Goal: Check status

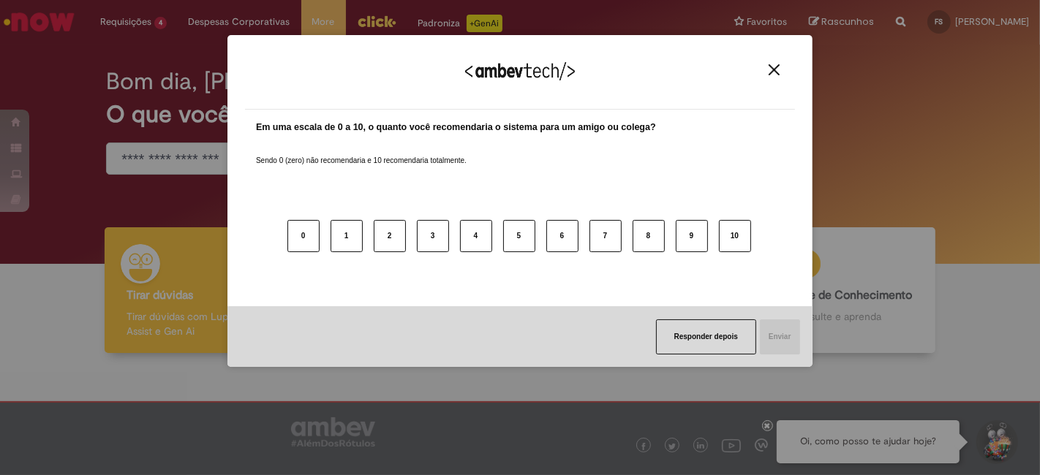
click at [770, 66] on img "Close" at bounding box center [773, 69] width 11 height 11
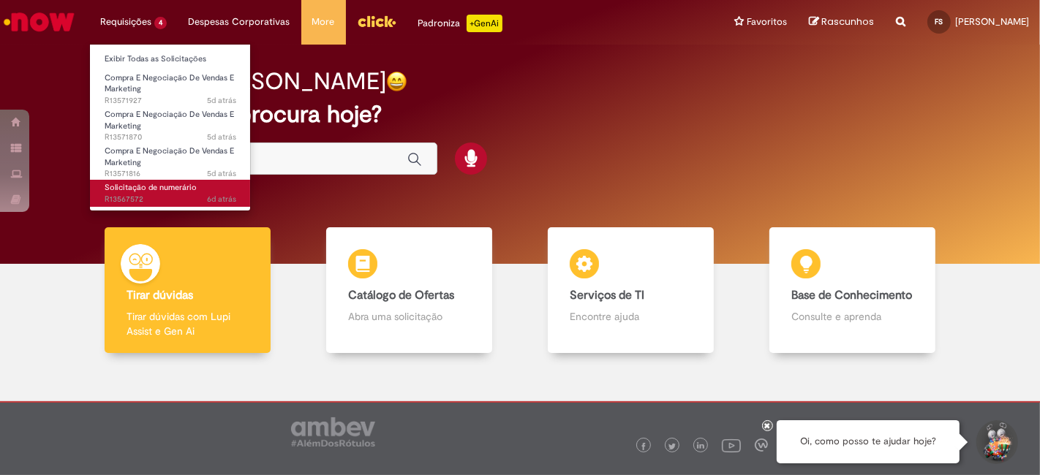
click at [121, 195] on span "6d atrás 6 dias atrás R13567572" at bounding box center [171, 200] width 132 height 12
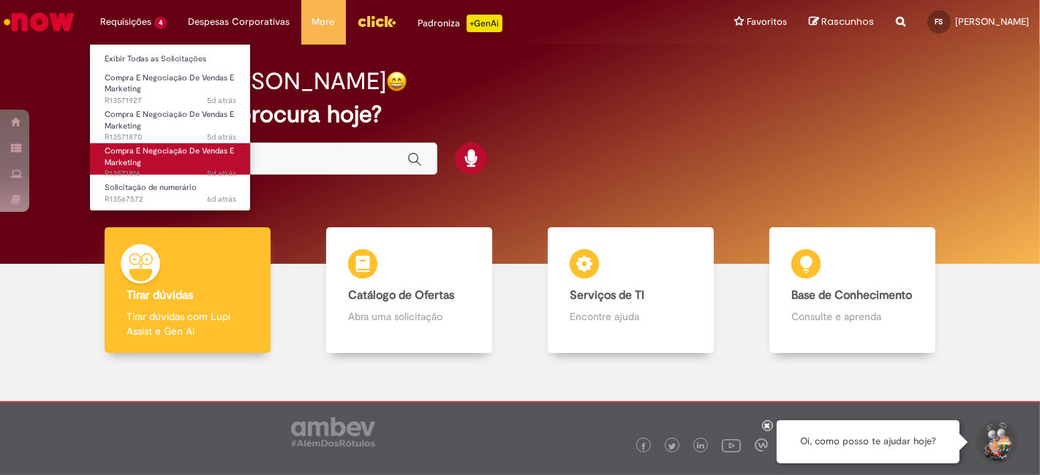
click at [135, 155] on span "Compra E Negociação De Vendas E Marketing" at bounding box center [169, 156] width 129 height 23
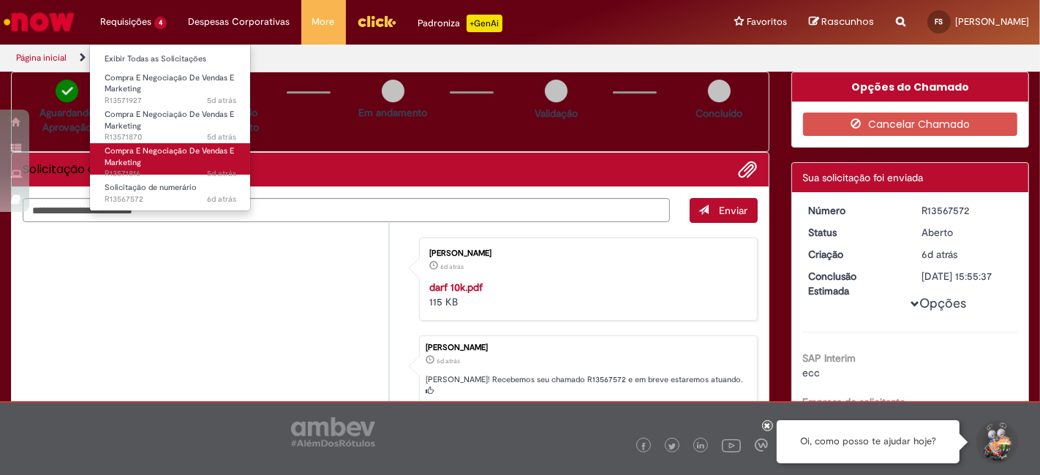
click at [156, 153] on span "Compra E Negociação De Vendas E Marketing" at bounding box center [169, 156] width 129 height 23
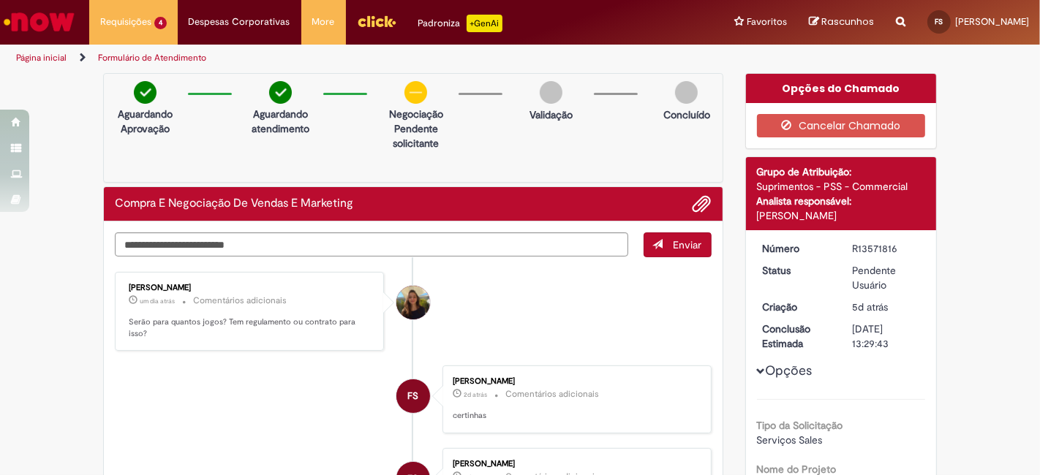
click at [271, 128] on p "Aguardando atendimento" at bounding box center [280, 121] width 71 height 29
click at [290, 240] on textarea "Digite sua mensagem aqui..." at bounding box center [371, 244] width 513 height 24
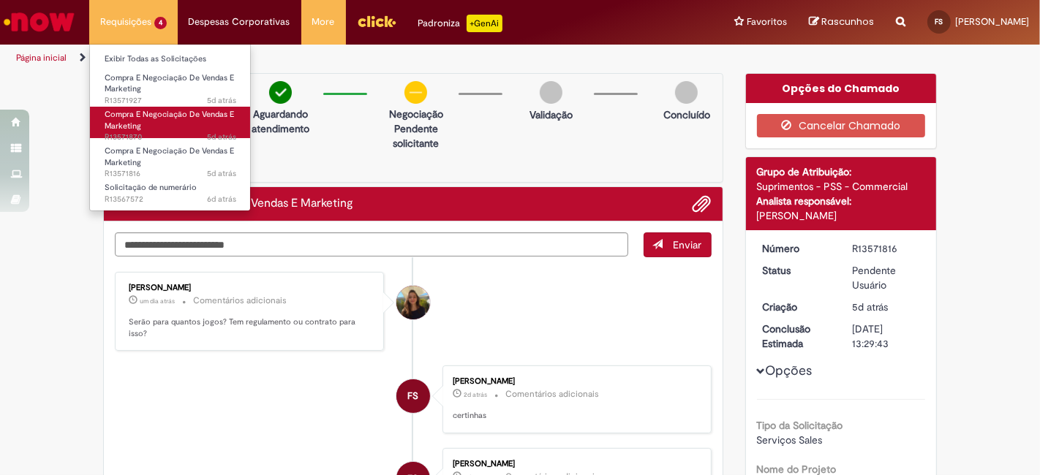
click at [141, 118] on span "Compra E Negociação De Vendas E Marketing" at bounding box center [169, 120] width 129 height 23
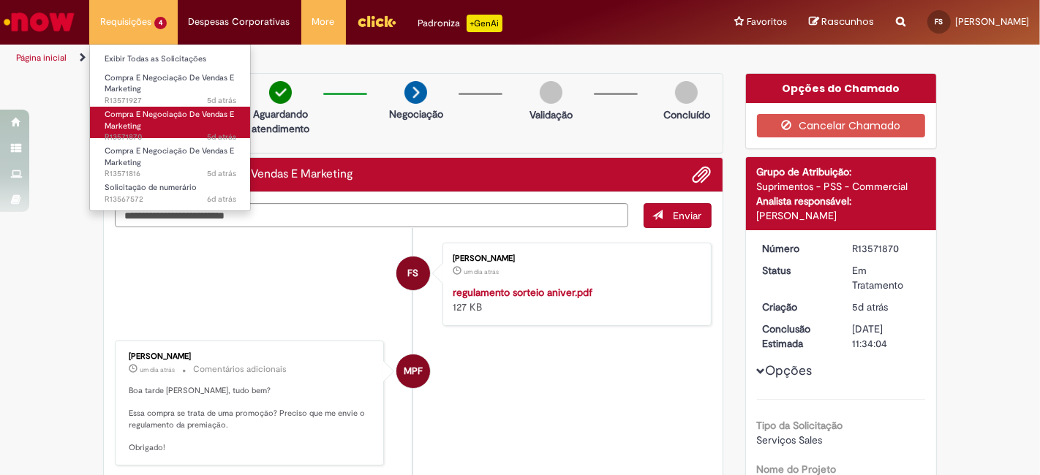
click at [137, 110] on span "Compra E Negociação De Vendas E Marketing" at bounding box center [169, 120] width 129 height 23
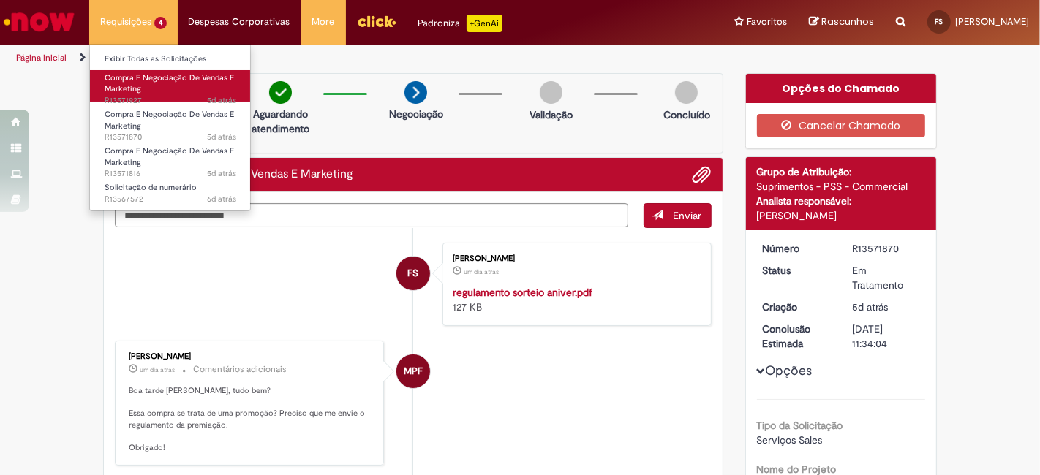
click at [137, 91] on span "Compra E Negociação De Vendas E Marketing" at bounding box center [169, 83] width 129 height 23
click at [143, 82] on span "Compra E Negociação De Vendas E Marketing" at bounding box center [169, 83] width 129 height 23
